Goal: Task Accomplishment & Management: Manage account settings

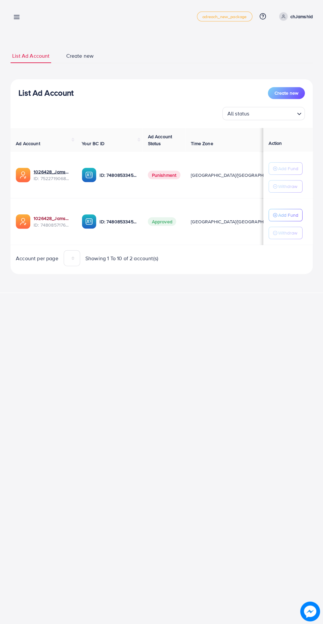
click at [34, 217] on link "1026428_Jamshid_1741772802498" at bounding box center [53, 218] width 38 height 7
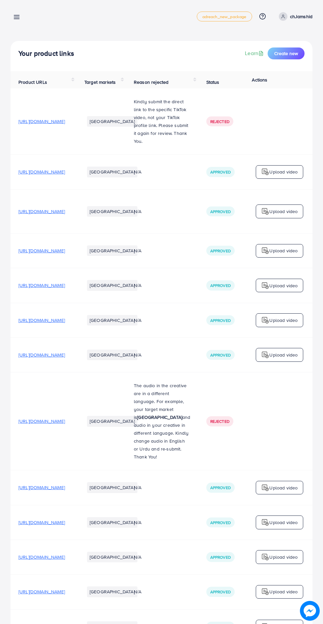
click at [18, 17] on line at bounding box center [16, 17] width 5 height 0
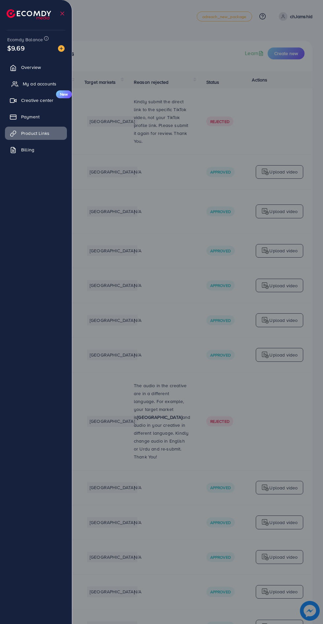
click at [51, 84] on span "My ad accounts" at bounding box center [40, 84] width 34 height 7
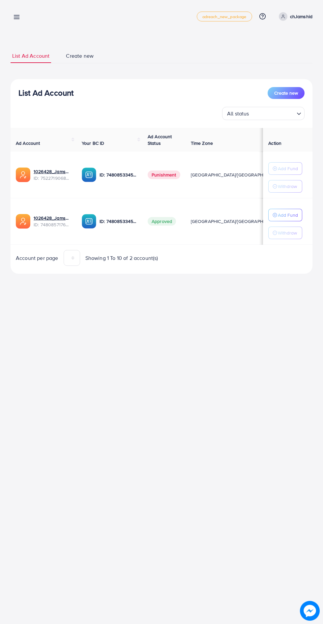
click at [290, 187] on p "Withdraw" at bounding box center [287, 186] width 19 height 8
click at [290, 218] on p "Add Fund" at bounding box center [288, 215] width 20 height 8
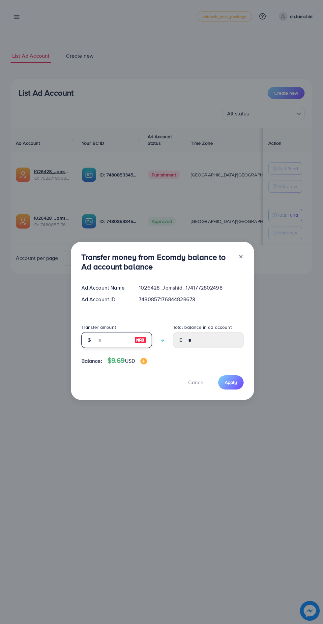
click at [115, 339] on input "number" at bounding box center [113, 340] width 33 height 16
type input "*"
type input "****"
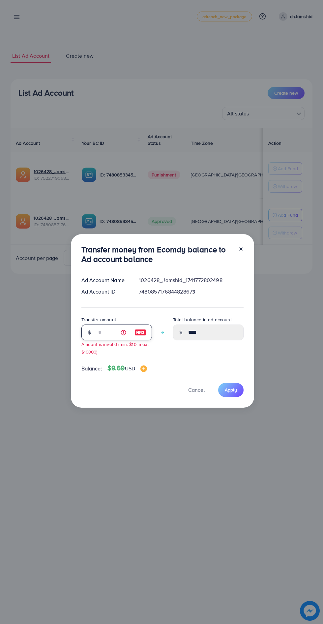
type input "*"
type input "****"
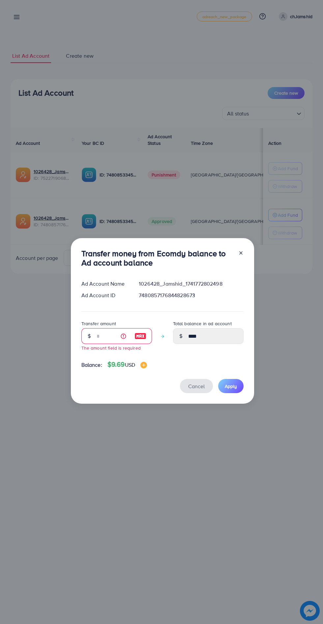
click at [203, 384] on span "Cancel" at bounding box center [196, 386] width 16 height 7
type input "*"
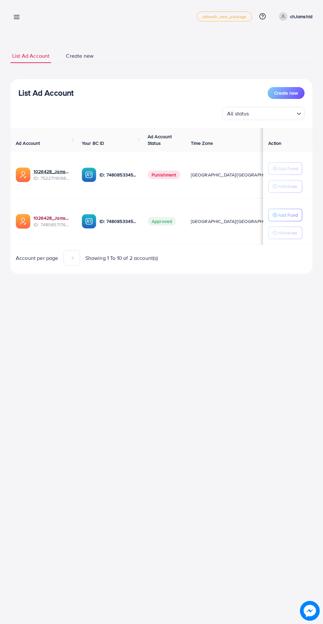
click at [40, 215] on link "1026428_Jamshid_1741772802498" at bounding box center [53, 218] width 38 height 7
